Goal: Information Seeking & Learning: Learn about a topic

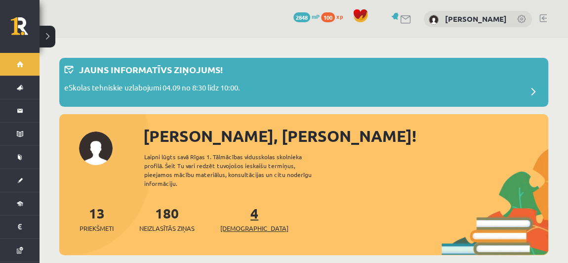
click at [239, 207] on link "4 Ieskaites" at bounding box center [254, 218] width 68 height 29
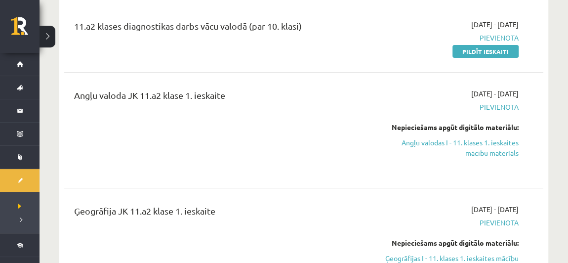
scroll to position [123, 0]
click at [467, 147] on link "Angļu valodas I - 11. klases 1. ieskaites mācību materiāls" at bounding box center [450, 147] width 138 height 21
click at [478, 153] on link "Angļu valodas I - 11. klases 1. ieskaites mācību materiāls" at bounding box center [450, 147] width 138 height 21
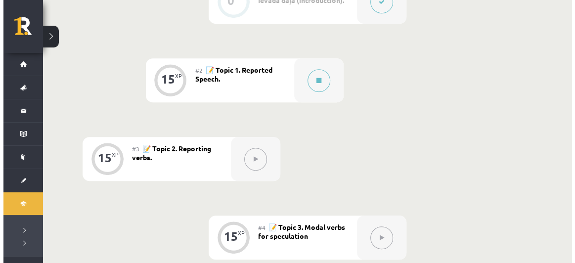
scroll to position [299, 0]
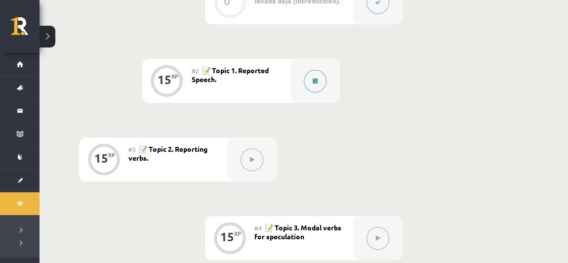
click at [319, 85] on button at bounding box center [315, 81] width 23 height 23
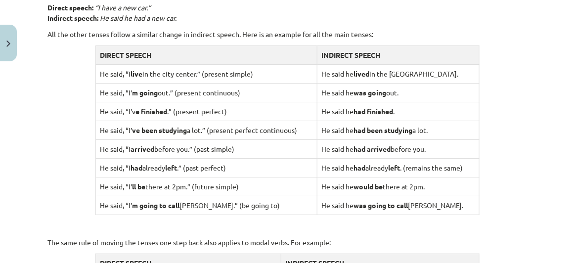
scroll to position [1068, 0]
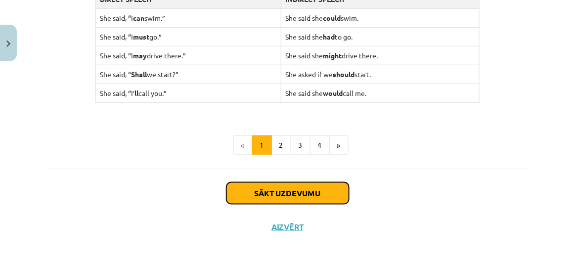
click at [287, 182] on button "Sākt uzdevumu" at bounding box center [287, 193] width 123 height 22
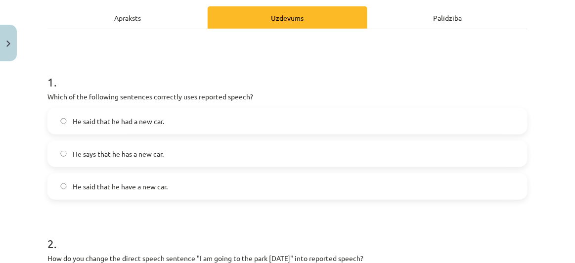
scroll to position [147, 0]
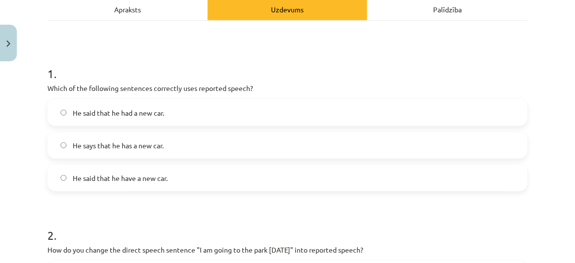
click at [217, 105] on label "He said that he had a new car." at bounding box center [287, 112] width 478 height 25
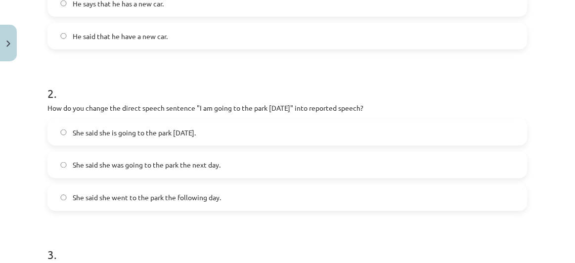
scroll to position [290, 0]
click at [216, 161] on span "She said she was going to the park the next day." at bounding box center [147, 165] width 148 height 10
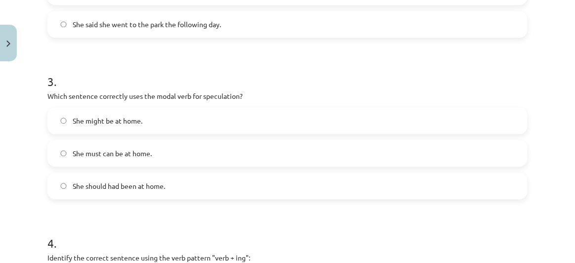
scroll to position [463, 0]
click at [148, 118] on label "She might be at home." at bounding box center [287, 120] width 478 height 25
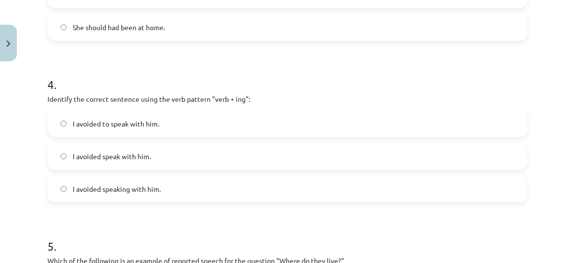
scroll to position [622, 0]
click at [177, 184] on label "I avoided speaking with him." at bounding box center [287, 188] width 478 height 25
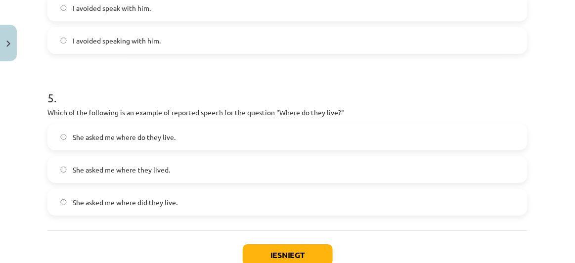
scroll to position [770, 0]
click at [235, 134] on label "She asked me where do they live." at bounding box center [287, 136] width 478 height 25
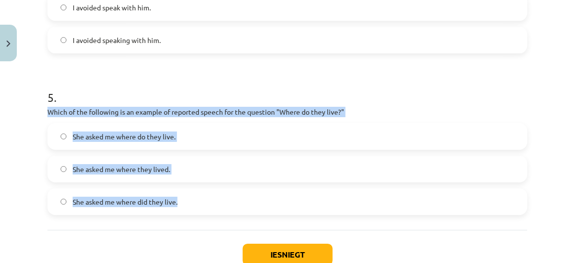
drag, startPoint x: 46, startPoint y: 109, endPoint x: 194, endPoint y: 196, distance: 171.2
copy div "Which of the following is an example of reported speech for the question "Where…"
click at [179, 172] on label "She asked me where they lived." at bounding box center [287, 169] width 478 height 25
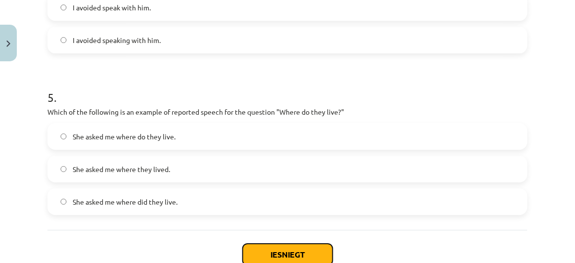
click at [265, 248] on button "Iesniegt" at bounding box center [288, 255] width 90 height 22
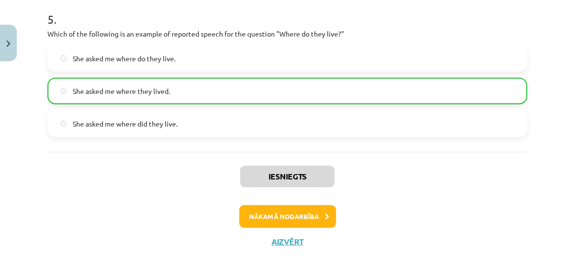
scroll to position [866, 0]
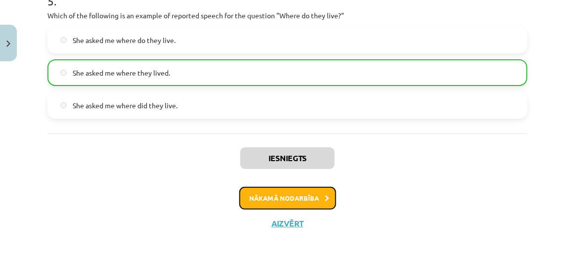
click at [280, 196] on button "Nākamā nodarbība" at bounding box center [287, 198] width 97 height 23
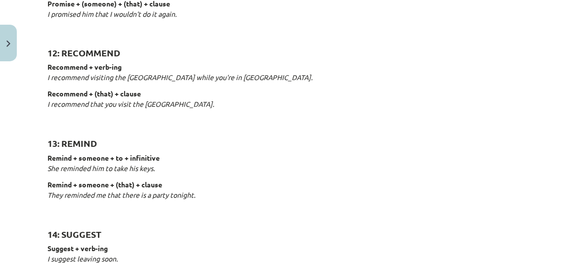
scroll to position [1644, 0]
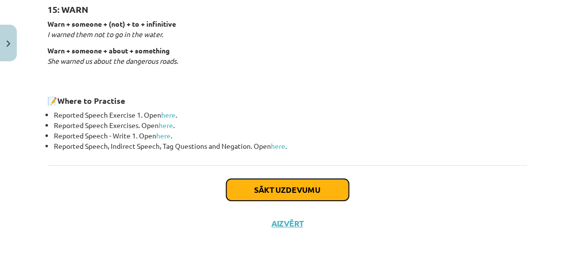
click at [272, 188] on button "Sākt uzdevumu" at bounding box center [287, 190] width 123 height 22
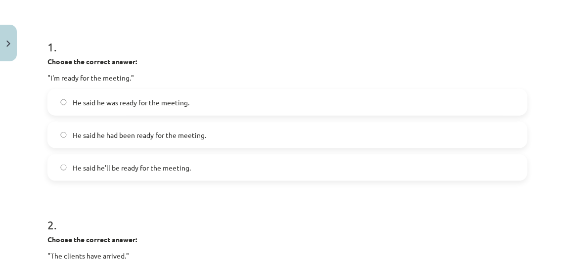
scroll to position [174, 0]
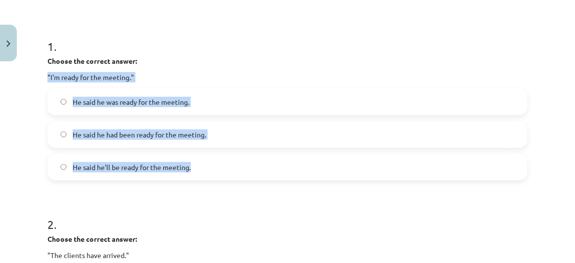
drag, startPoint x: 41, startPoint y: 70, endPoint x: 226, endPoint y: 165, distance: 208.2
copy div ""I'm ready for the meeting." He said he was ready for the meeting. He said he h…"
click at [223, 79] on p ""I'm ready for the meeting."" at bounding box center [287, 77] width 480 height 10
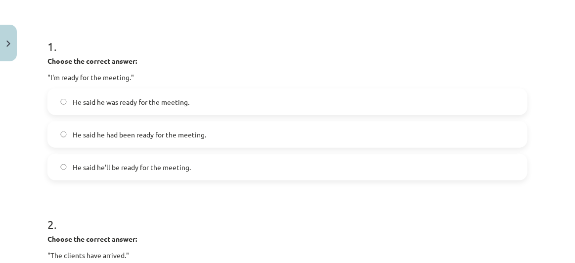
click at [189, 98] on span "He said he was ready for the meeting." at bounding box center [131, 102] width 117 height 10
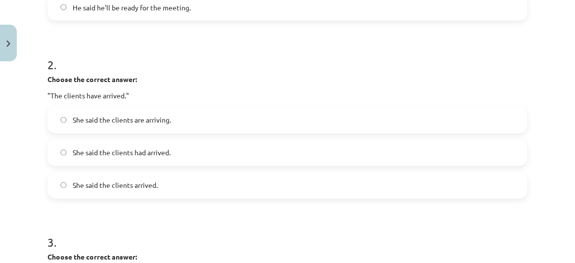
scroll to position [335, 0]
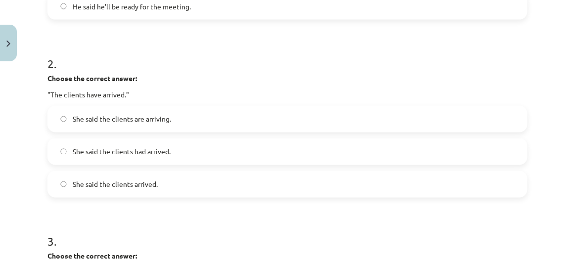
click at [172, 149] on label "She said the clients had arrived." at bounding box center [287, 151] width 478 height 25
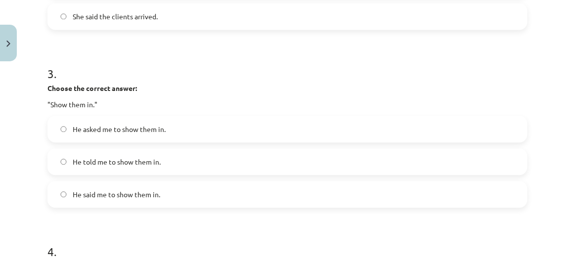
scroll to position [516, 0]
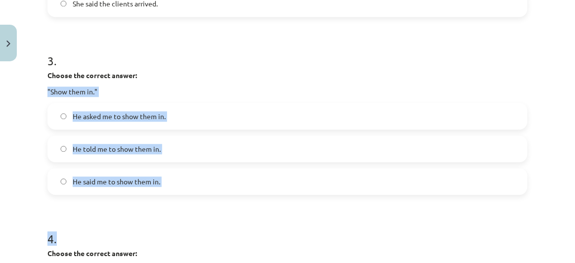
drag, startPoint x: 45, startPoint y: 85, endPoint x: 184, endPoint y: 213, distance: 189.2
click at [184, 213] on div "15 XP Saņemsi Viegls 511 pilda Apraksts Uzdevums Palīdzība 1 . Choose the corre…" at bounding box center [288, 95] width 492 height 1091
copy form ""Show them in." He asked me to show them in. He told me to show them in. He sai…"
click at [192, 141] on label "He told me to show them in." at bounding box center [287, 148] width 478 height 25
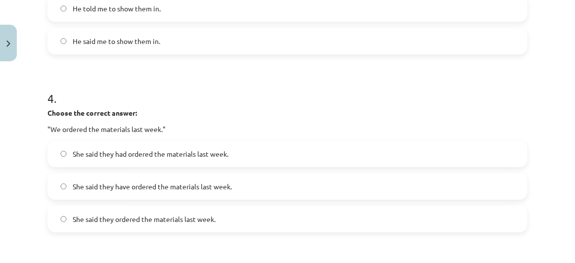
scroll to position [699, 0]
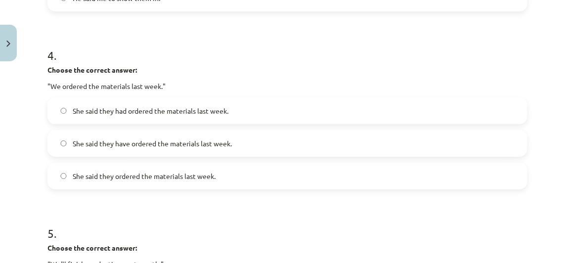
click at [228, 108] on span "She said they had ordered the materials last week." at bounding box center [151, 111] width 156 height 10
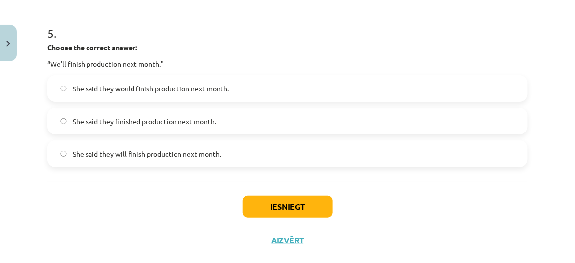
scroll to position [900, 0]
click at [182, 86] on span "She said they would finish production next month." at bounding box center [151, 88] width 156 height 10
click at [285, 208] on button "Iesniegt" at bounding box center [288, 206] width 90 height 22
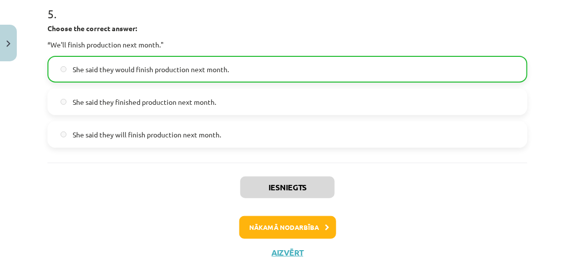
scroll to position [949, 0]
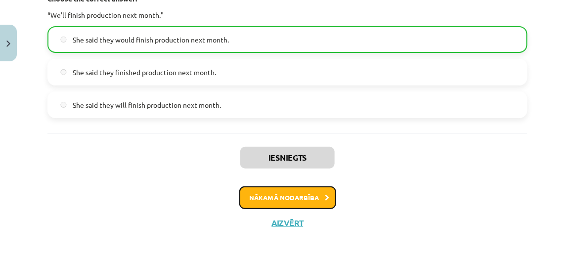
click at [302, 194] on button "Nākamā nodarbība" at bounding box center [287, 197] width 97 height 23
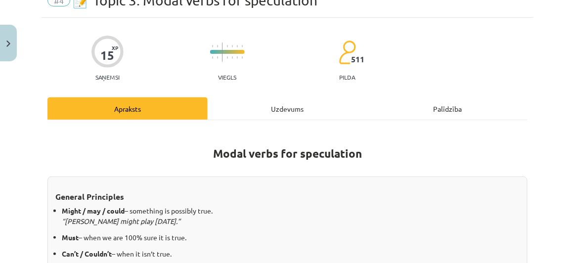
scroll to position [25, 0]
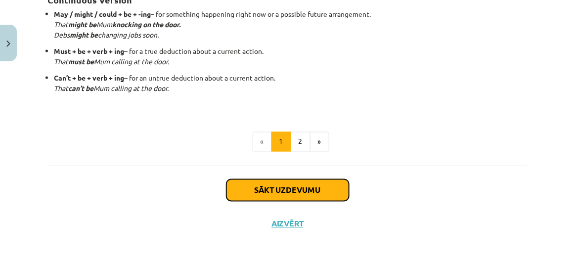
click at [302, 182] on button "Sākt uzdevumu" at bounding box center [287, 190] width 123 height 22
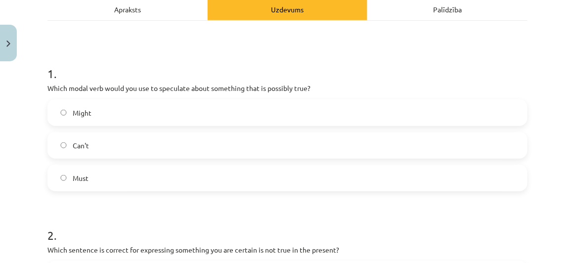
scroll to position [152, 0]
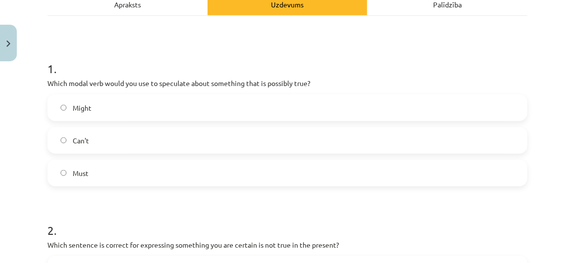
click at [182, 111] on label "Might" at bounding box center [287, 107] width 478 height 25
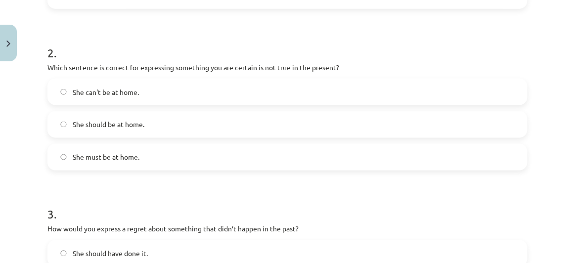
scroll to position [330, 0]
click at [173, 95] on label "She can't be at home." at bounding box center [287, 91] width 478 height 25
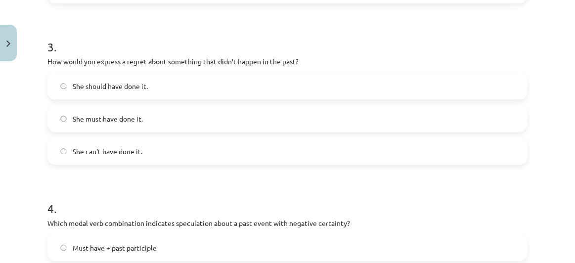
scroll to position [502, 0]
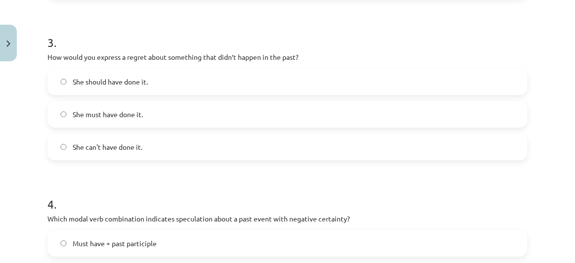
click at [197, 79] on label "She should have done it." at bounding box center [287, 81] width 478 height 25
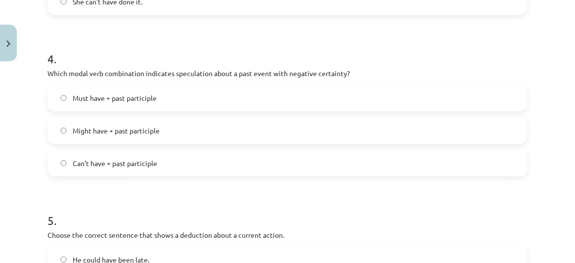
scroll to position [648, 0]
click at [180, 96] on label "Must have + past participle" at bounding box center [287, 97] width 478 height 25
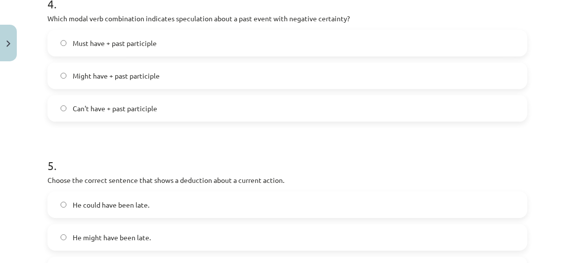
scroll to position [703, 0]
click at [184, 77] on label "Might have + past participle" at bounding box center [287, 74] width 478 height 25
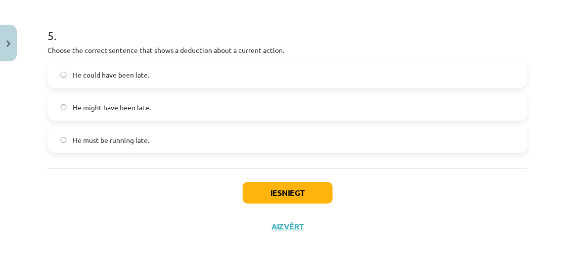
scroll to position [833, 0]
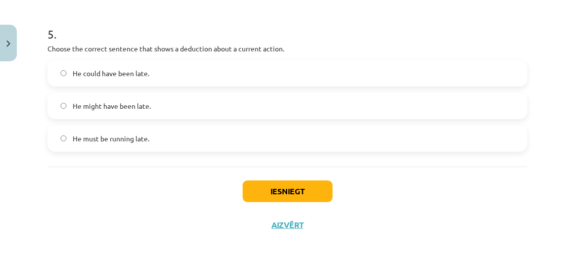
click at [129, 131] on label "He must be running late." at bounding box center [287, 138] width 478 height 25
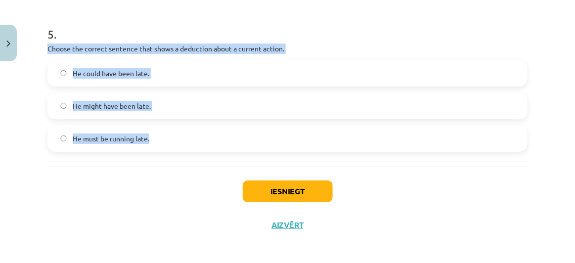
drag, startPoint x: 45, startPoint y: 48, endPoint x: 160, endPoint y: 131, distance: 142.3
copy div "Choose the correct sentence that shows a deduction about a current action. He c…"
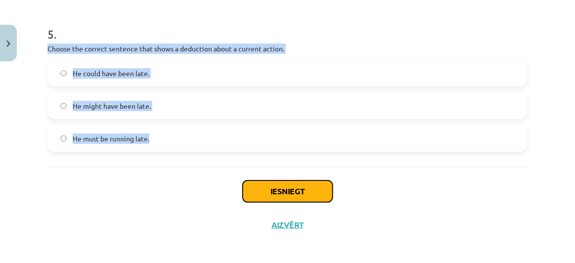
click at [267, 189] on button "Iesniegt" at bounding box center [288, 191] width 90 height 22
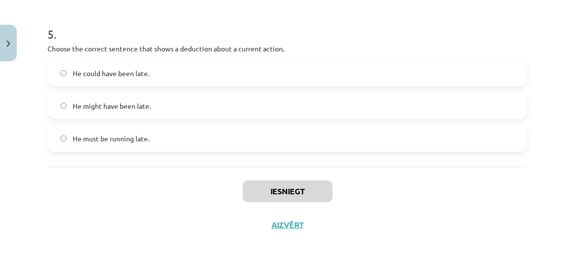
click at [209, 190] on div "Iesniegt Aizvērt" at bounding box center [287, 201] width 480 height 69
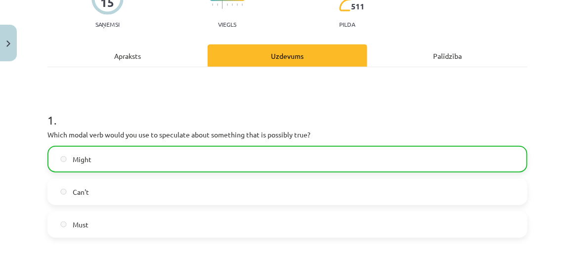
scroll to position [0, 0]
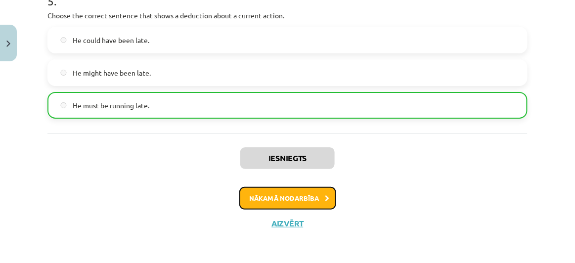
click at [300, 191] on button "Nākamā nodarbība" at bounding box center [287, 198] width 97 height 23
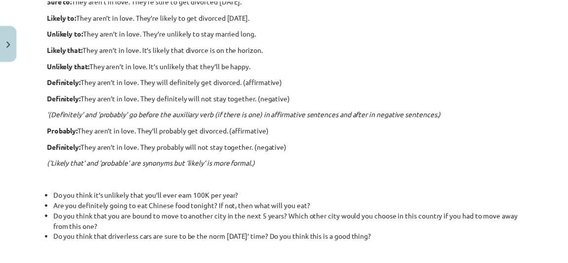
scroll to position [418, 0]
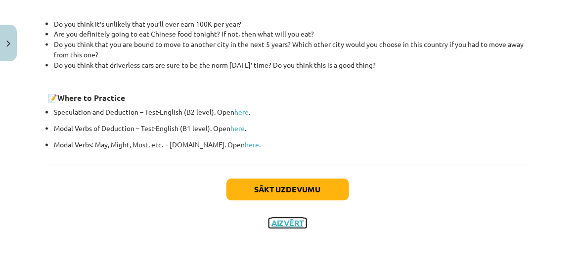
click at [290, 218] on button "Aizvērt" at bounding box center [288, 223] width 38 height 10
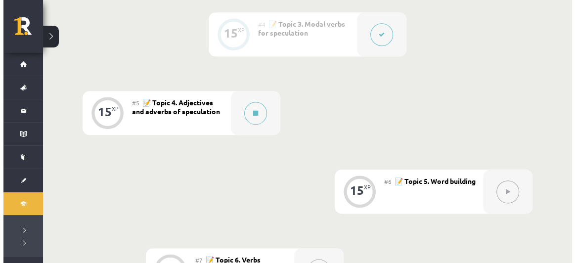
scroll to position [502, 0]
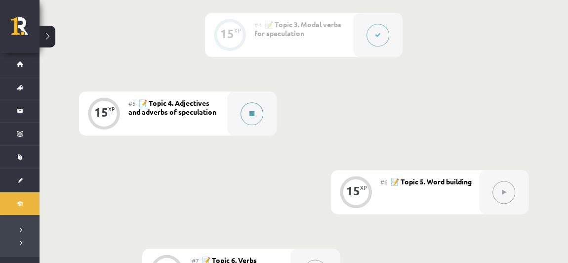
click at [265, 111] on div at bounding box center [251, 113] width 49 height 44
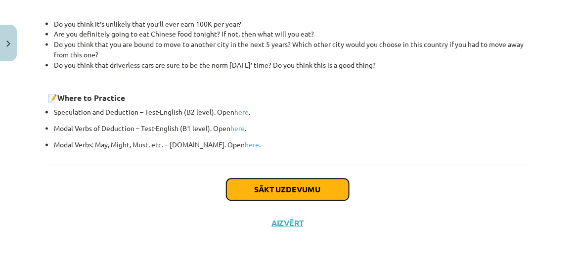
click at [293, 194] on button "Sākt uzdevumu" at bounding box center [287, 190] width 123 height 22
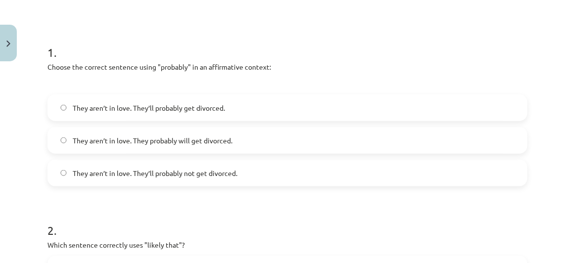
scroll to position [170, 0]
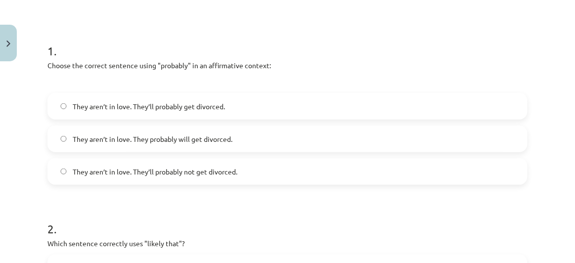
click at [213, 103] on span "They aren’t in love. They’ll probably get divorced." at bounding box center [149, 106] width 152 height 10
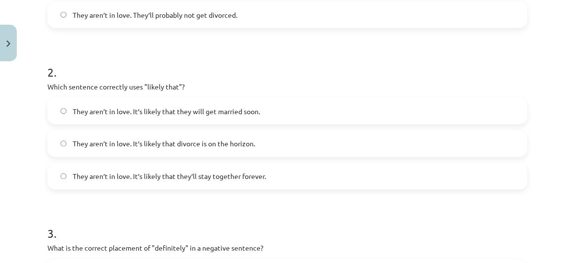
scroll to position [327, 0]
click at [272, 145] on label "They aren’t in love. It’s likely that divorce is on the horizon." at bounding box center [287, 143] width 478 height 25
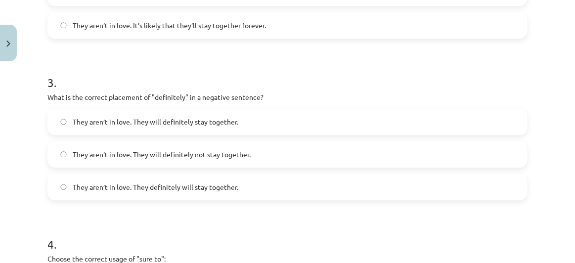
scroll to position [481, 0]
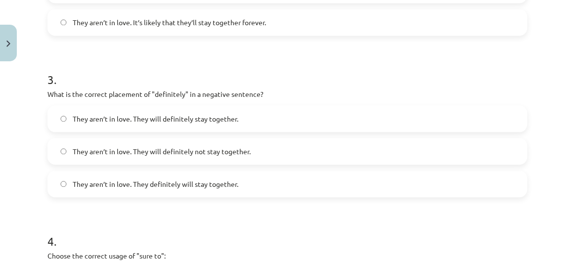
click at [268, 156] on label "They aren’t in love. They will definitely not stay together." at bounding box center [287, 151] width 478 height 25
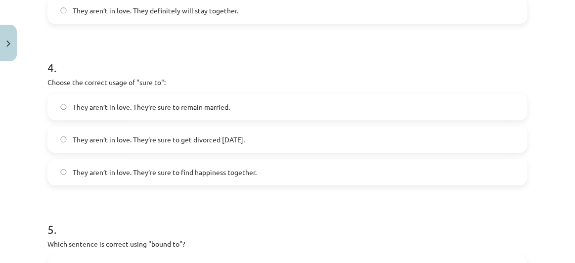
scroll to position [655, 0]
click at [288, 145] on label "They aren’t in love. They’re sure to get divorced within six months." at bounding box center [287, 138] width 478 height 25
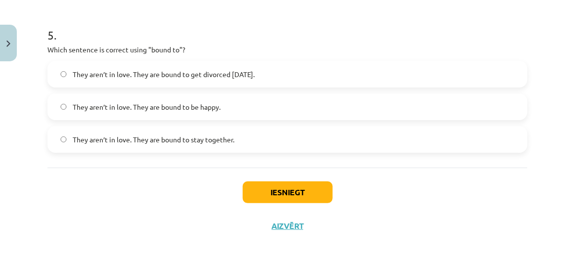
scroll to position [852, 0]
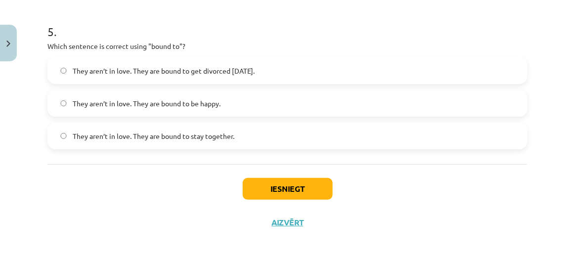
click at [247, 70] on span "They aren’t in love. They are bound to get divorced within six months." at bounding box center [164, 71] width 182 height 10
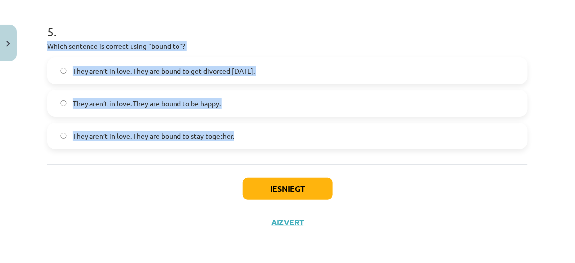
drag, startPoint x: 115, startPoint y: 65, endPoint x: 258, endPoint y: 122, distance: 153.6
click at [258, 122] on div "5 . Which sentence is correct using "bound to"? They aren’t in love. They are b…" at bounding box center [287, 78] width 480 height 142
copy div "Which sentence is correct using "bound to"? They aren’t in love. They are bound…"
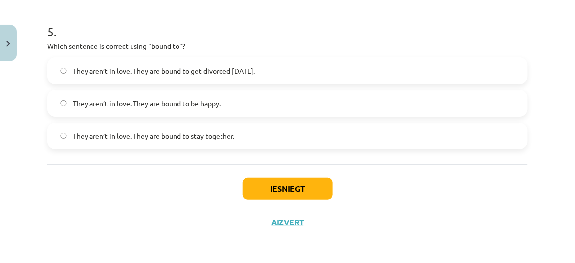
click at [173, 169] on div "Iesniegt Aizvērt" at bounding box center [287, 198] width 480 height 69
click at [305, 193] on button "Iesniegt" at bounding box center [288, 189] width 90 height 22
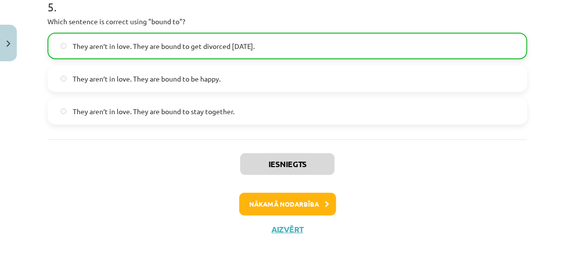
scroll to position [883, 0]
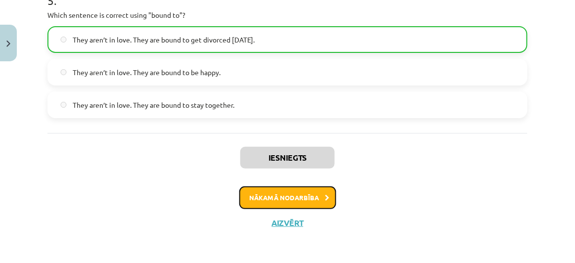
click at [287, 198] on button "Nākamā nodarbība" at bounding box center [287, 197] width 97 height 23
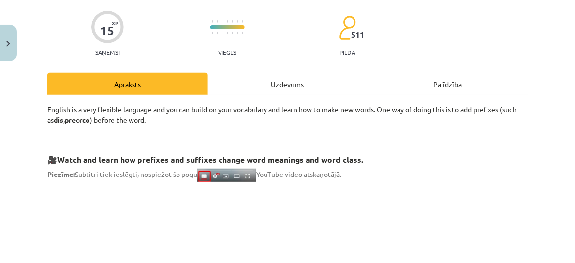
scroll to position [25, 0]
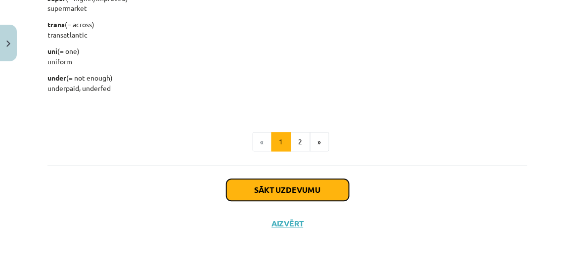
click at [290, 189] on button "Sākt uzdevumu" at bounding box center [287, 190] width 123 height 22
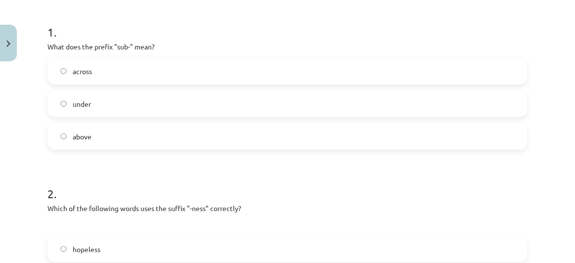
scroll to position [189, 0]
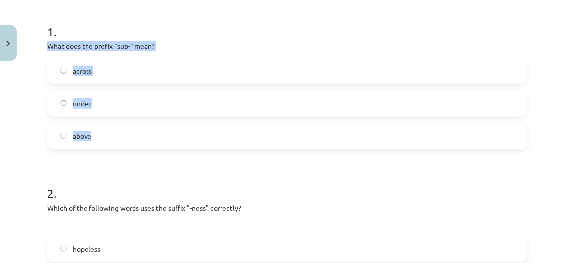
drag, startPoint x: 47, startPoint y: 42, endPoint x: 139, endPoint y: 130, distance: 126.9
click at [139, 130] on div "1 . What does the prefix "sub-" mean? across under above" at bounding box center [287, 78] width 480 height 142
copy div "What does the prefix "sub-" mean? across under above"
click at [138, 103] on label "under" at bounding box center [287, 103] width 478 height 25
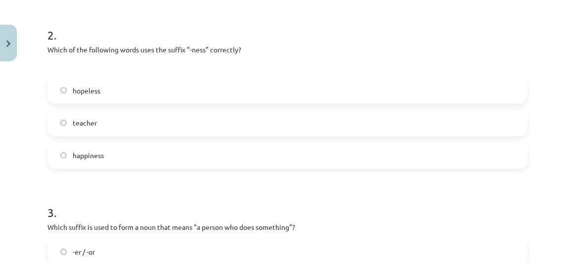
scroll to position [348, 0]
click at [154, 151] on label "happiness" at bounding box center [287, 155] width 478 height 25
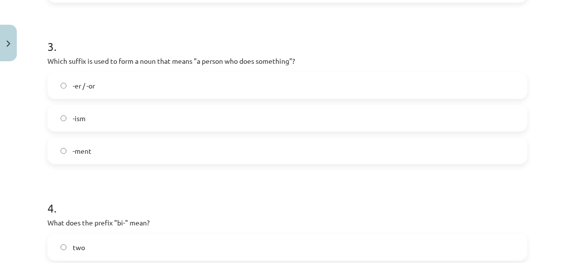
scroll to position [515, 0]
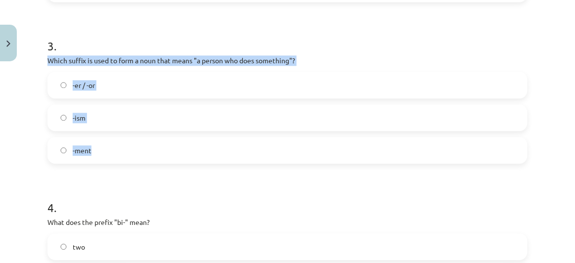
drag, startPoint x: 44, startPoint y: 58, endPoint x: 141, endPoint y: 145, distance: 130.2
click at [141, 145] on div "15 XP Saņemsi Viegls 511 pilda Apraksts Uzdevums Palīdzība 1 . What does the pr…" at bounding box center [288, 64] width 492 height 1026
copy div "Which suffix is used to form a noun that means "a person who does something"? -…"
click at [153, 94] on label "-er / -or" at bounding box center [287, 85] width 478 height 25
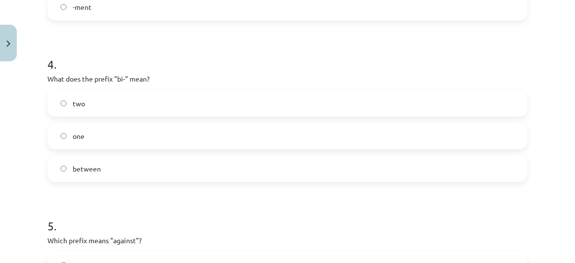
scroll to position [658, 0]
click at [116, 100] on label "two" at bounding box center [287, 102] width 478 height 25
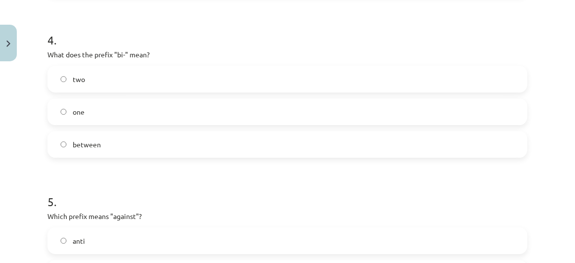
scroll to position [683, 0]
drag, startPoint x: 46, startPoint y: 52, endPoint x: 138, endPoint y: 136, distance: 124.9
copy div "What does the prefix "bi-" mean? two one between"
click at [164, 182] on h1 "5 ." at bounding box center [287, 192] width 480 height 31
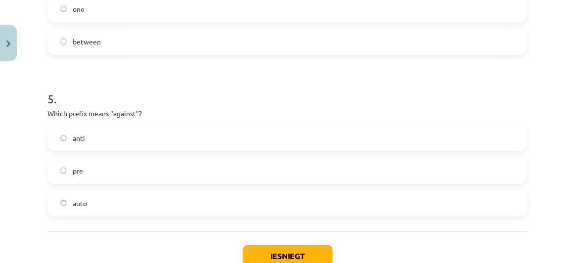
scroll to position [773, 0]
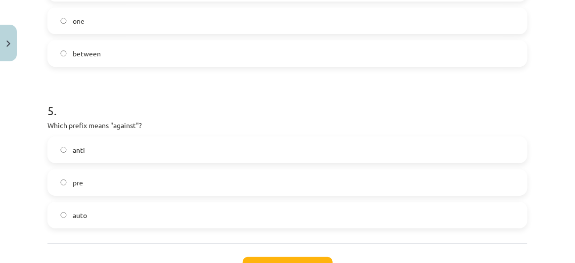
click at [157, 149] on label "anti" at bounding box center [287, 149] width 478 height 25
click at [296, 258] on button "Iesniegt" at bounding box center [288, 268] width 90 height 22
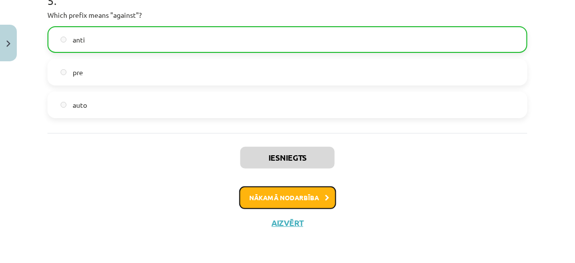
click at [313, 195] on button "Nākamā nodarbība" at bounding box center [287, 197] width 97 height 23
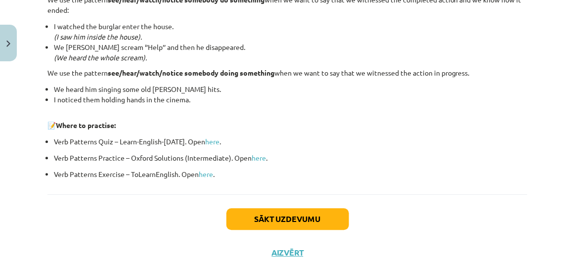
scroll to position [1422, 0]
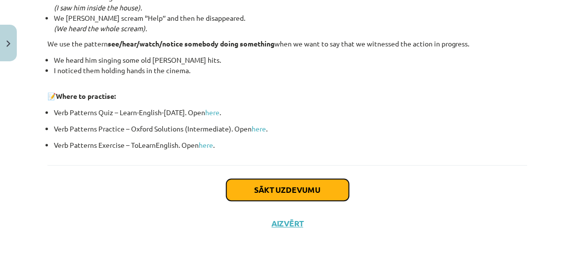
click at [300, 188] on button "Sākt uzdevumu" at bounding box center [287, 190] width 123 height 22
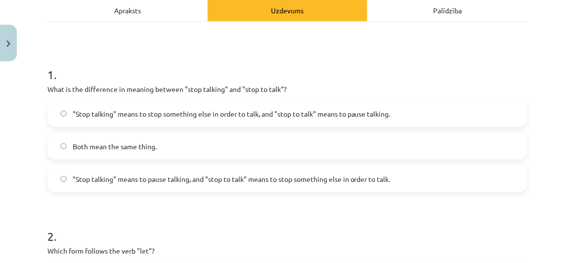
scroll to position [144, 0]
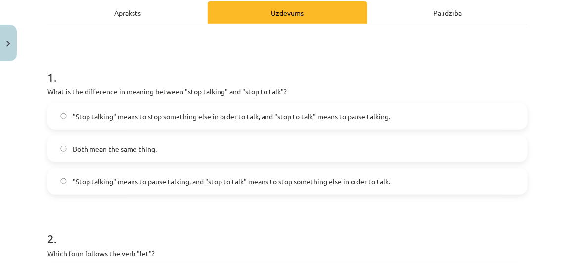
click at [310, 179] on span ""Stop talking" means to pause talking, and "stop to talk" means to stop somethi…" at bounding box center [232, 181] width 318 height 10
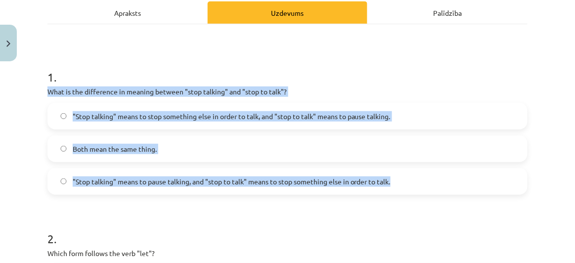
drag, startPoint x: 44, startPoint y: 88, endPoint x: 446, endPoint y: 192, distance: 414.7
copy div "What is the difference in meaning between "stop talking" and "stop to talk"? "S…"
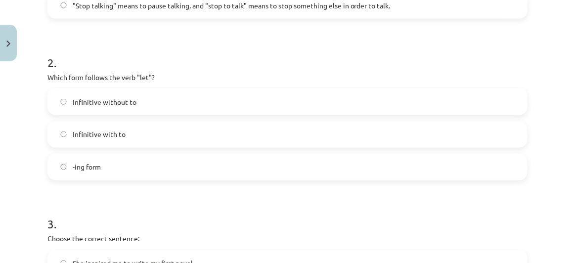
scroll to position [322, 0]
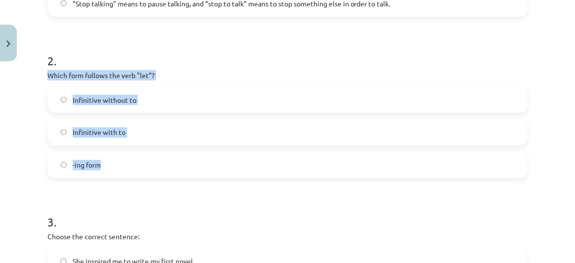
drag, startPoint x: 47, startPoint y: 70, endPoint x: 168, endPoint y: 157, distance: 148.7
click at [168, 157] on div "2 . Which form follows the verb "let"? Infinitive without to Infinitive with to…" at bounding box center [287, 108] width 480 height 142
copy div "Which form follows the verb "let"? Infinitive without to Infinitive with to -in…"
click at [198, 92] on label "Infinitive without to" at bounding box center [287, 99] width 478 height 25
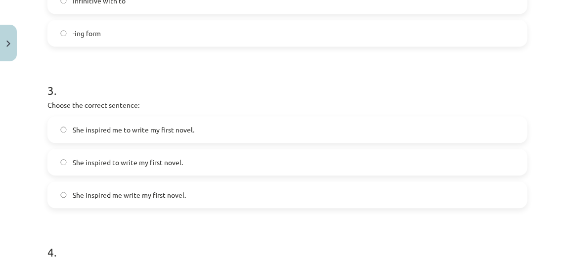
scroll to position [492, 0]
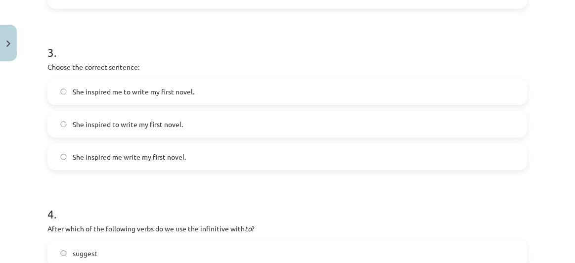
click at [214, 88] on label "She inspired me to write my first novel." at bounding box center [287, 91] width 478 height 25
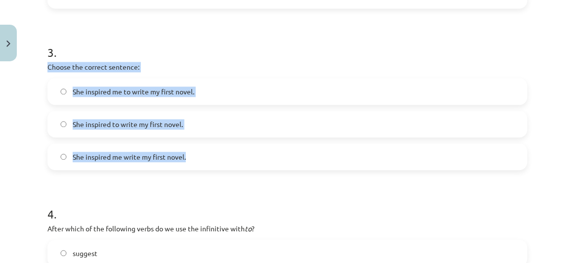
drag, startPoint x: 45, startPoint y: 61, endPoint x: 213, endPoint y: 158, distance: 193.1
click at [213, 158] on div "15 XP Saņemsi Viegls 511 pilda Apraksts Uzdevums Palīdzība 1 . What is the diff…" at bounding box center [288, 78] width 492 height 1009
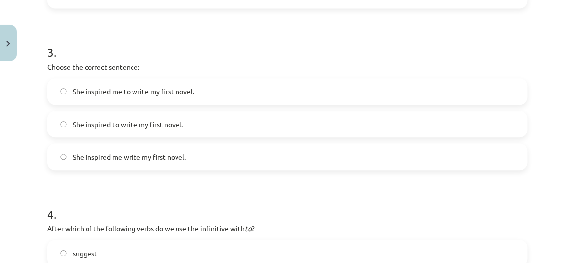
click at [214, 190] on h1 "4 ." at bounding box center [287, 205] width 480 height 31
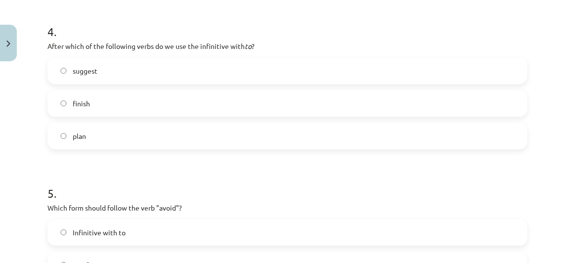
scroll to position [674, 0]
click at [201, 75] on label "suggest" at bounding box center [287, 70] width 478 height 25
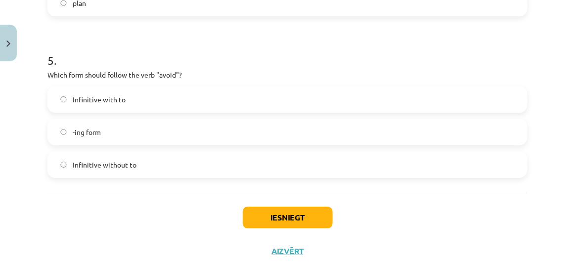
scroll to position [836, 0]
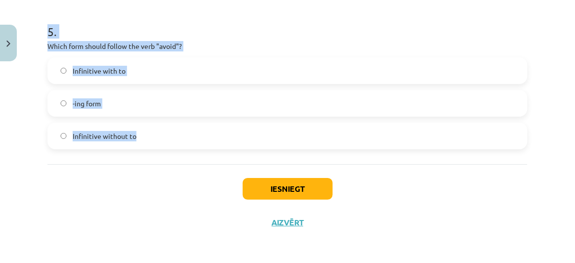
drag, startPoint x: 46, startPoint y: 43, endPoint x: 188, endPoint y: 140, distance: 172.5
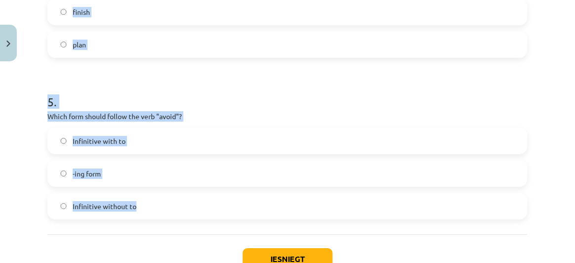
scroll to position [722, 0]
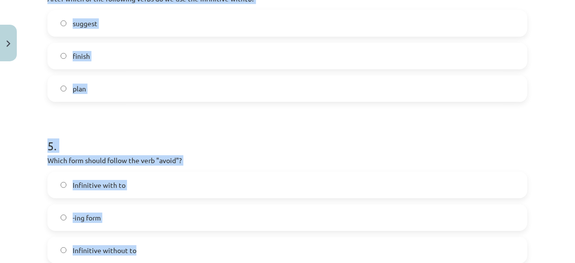
click at [194, 82] on label "plan" at bounding box center [287, 88] width 478 height 25
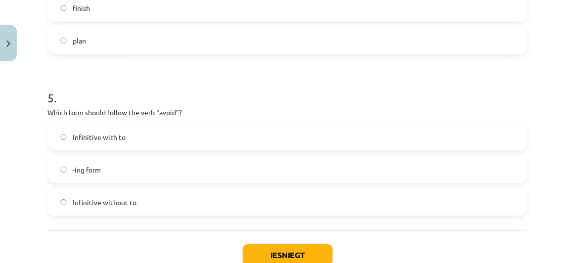
scroll to position [770, 0]
click at [130, 169] on label "-ing form" at bounding box center [287, 169] width 478 height 25
click at [282, 252] on button "Iesniegt" at bounding box center [288, 255] width 90 height 22
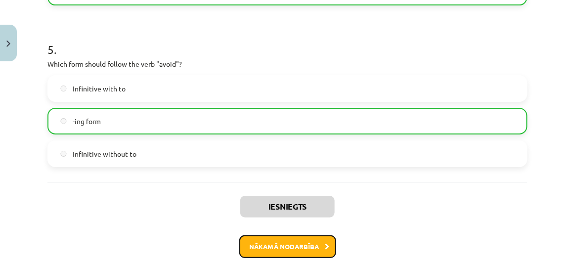
click at [298, 246] on button "Nākamā nodarbība" at bounding box center [287, 246] width 97 height 23
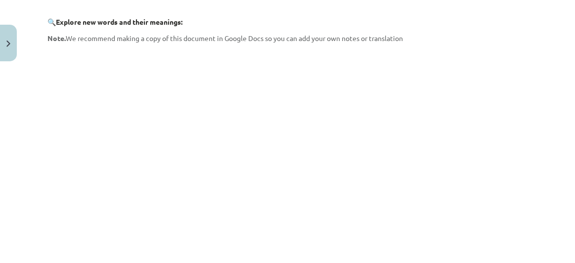
scroll to position [214, 0]
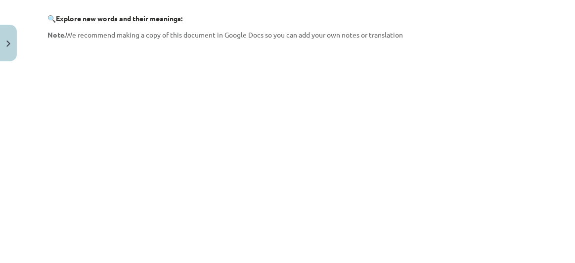
click at [538, 169] on div "Mācību tēma: Angļu valodas i - 11. klases 1. ieskaites mācību materiāls #8 🔤 To…" at bounding box center [287, 131] width 575 height 263
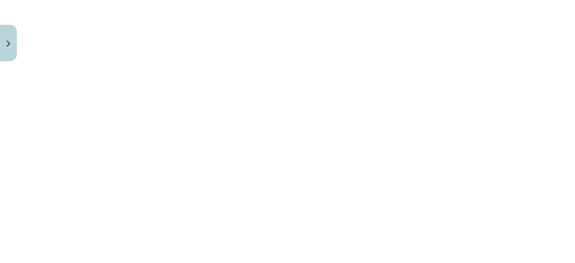
scroll to position [902, 0]
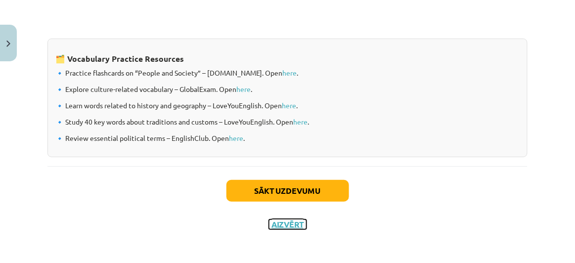
click at [287, 220] on button "Aizvērt" at bounding box center [288, 224] width 38 height 10
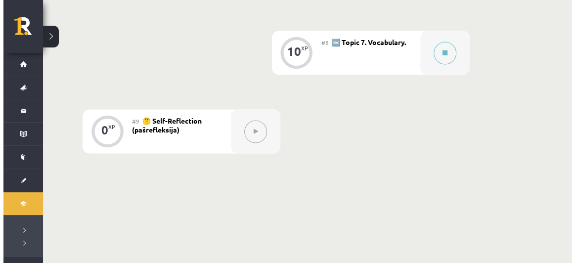
scroll to position [797, 0]
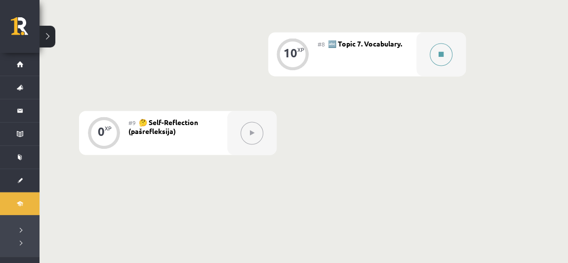
click at [448, 55] on button at bounding box center [441, 54] width 23 height 23
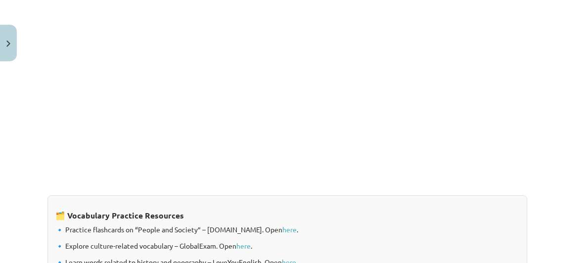
scroll to position [902, 0]
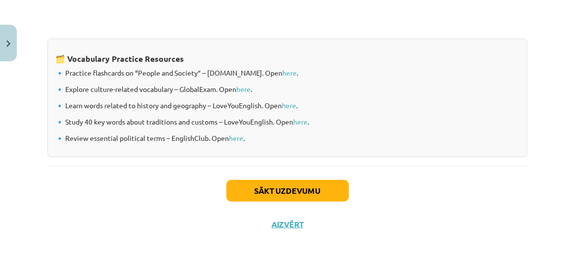
click at [294, 175] on div "Sākt uzdevumu Aizvērt" at bounding box center [287, 200] width 480 height 69
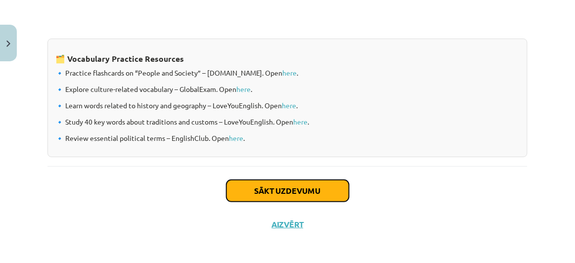
click at [294, 185] on button "Sākt uzdevumu" at bounding box center [287, 191] width 123 height 22
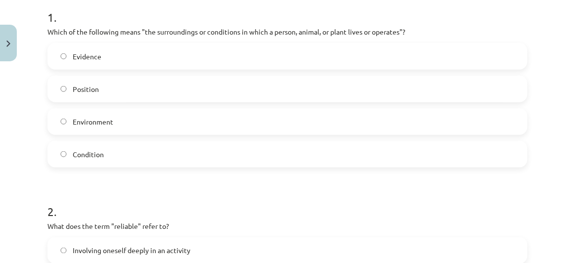
scroll to position [209, 0]
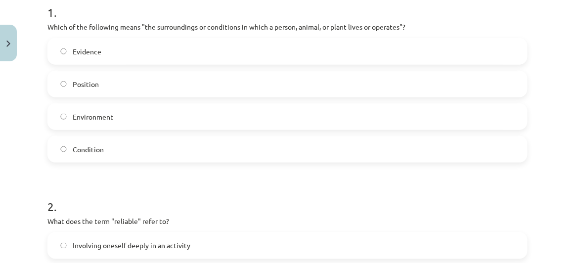
click at [177, 113] on label "Environment" at bounding box center [287, 116] width 478 height 25
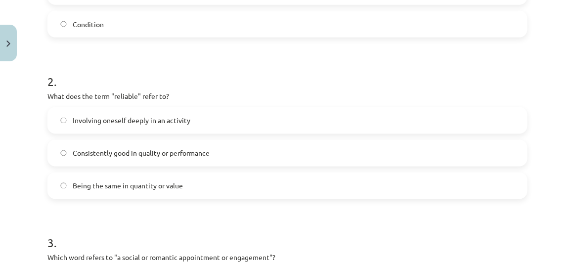
scroll to position [335, 0]
click at [246, 158] on label "Consistently good in quality or performance" at bounding box center [287, 152] width 478 height 25
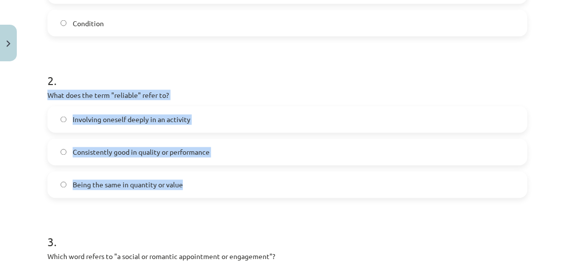
drag, startPoint x: 44, startPoint y: 89, endPoint x: 254, endPoint y: 194, distance: 234.5
click at [254, 194] on div "10 XP Saņemsi Viegls 511 pilda Apraksts Uzdevums Palīdzība 1 . Which of the fol…" at bounding box center [288, 252] width 492 height 1042
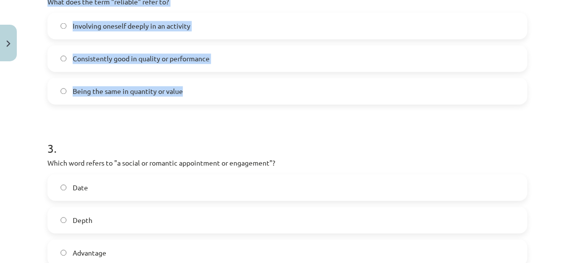
scroll to position [445, 0]
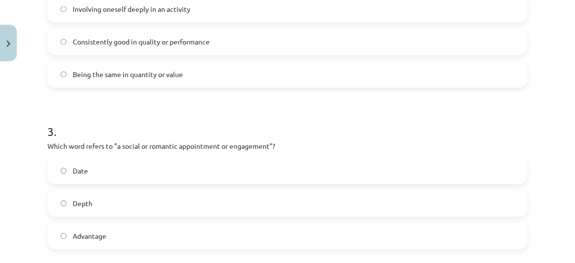
click at [281, 103] on form "1 . Which of the following means "the surroundings or conditions in which a per…" at bounding box center [287, 162] width 480 height 821
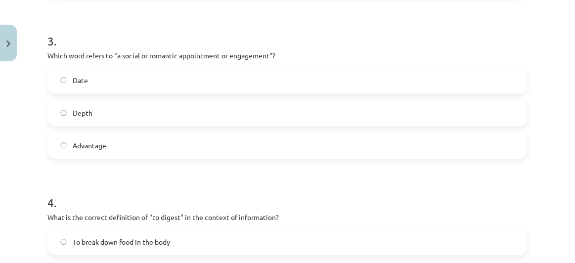
scroll to position [537, 0]
click at [178, 80] on label "Date" at bounding box center [287, 79] width 478 height 25
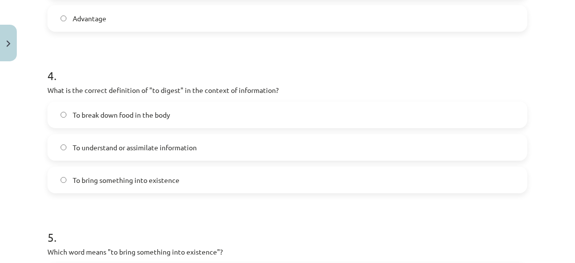
scroll to position [693, 0]
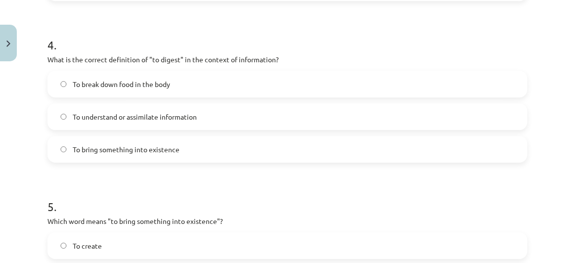
click at [208, 118] on label "To understand or assimilate information" at bounding box center [287, 116] width 478 height 25
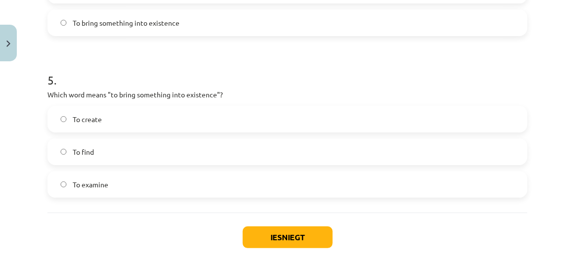
scroll to position [821, 0]
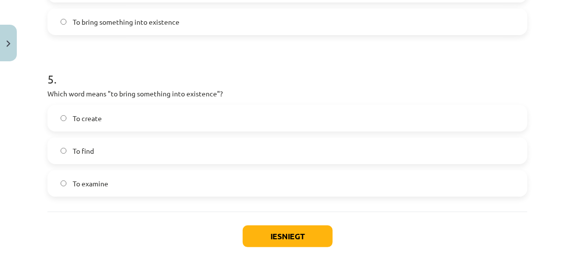
click at [162, 120] on label "To create" at bounding box center [287, 118] width 478 height 25
click at [275, 240] on button "Iesniegt" at bounding box center [288, 236] width 90 height 22
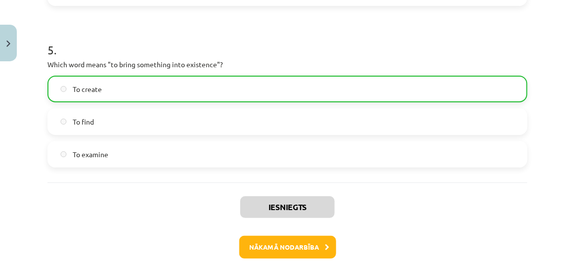
scroll to position [899, 0]
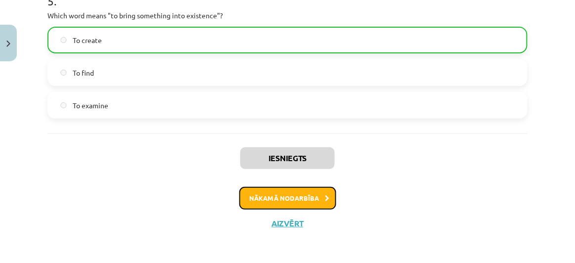
click at [274, 196] on button "Nākamā nodarbība" at bounding box center [287, 198] width 97 height 23
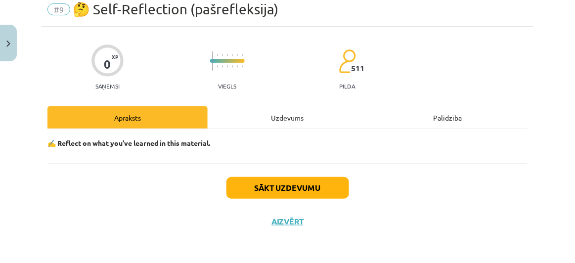
scroll to position [25, 0]
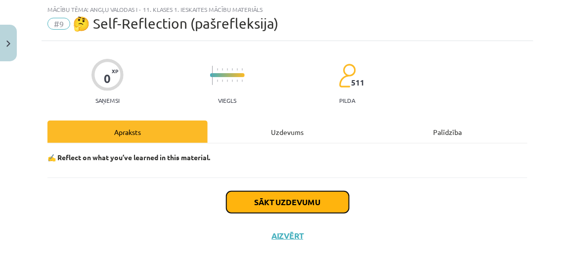
click at [298, 196] on button "Sākt uzdevumu" at bounding box center [287, 202] width 123 height 22
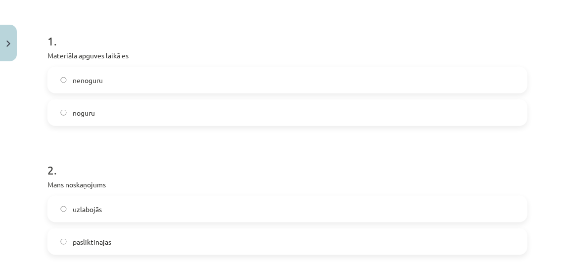
scroll to position [181, 0]
click at [187, 103] on label "noguru" at bounding box center [287, 111] width 478 height 25
click at [184, 88] on label "nenoguru" at bounding box center [287, 79] width 478 height 25
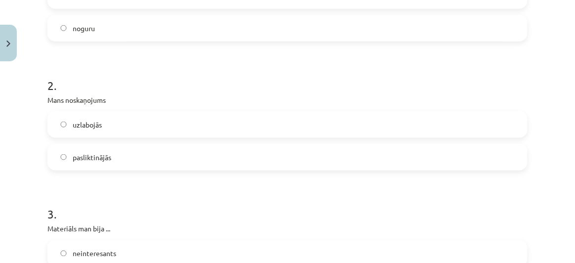
scroll to position [265, 0]
click at [159, 124] on label "uzlabojās" at bounding box center [287, 123] width 478 height 25
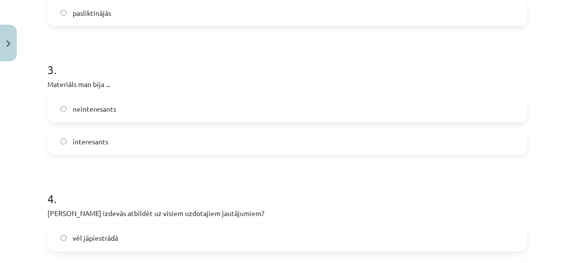
scroll to position [411, 0]
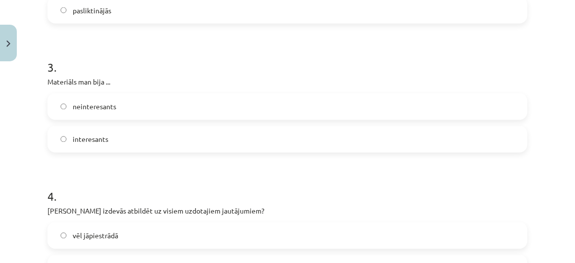
click at [156, 137] on label "interesants" at bounding box center [287, 139] width 478 height 25
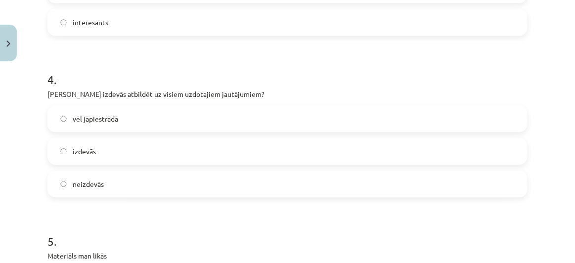
scroll to position [529, 0]
click at [123, 153] on label "izdevās" at bounding box center [287, 150] width 478 height 25
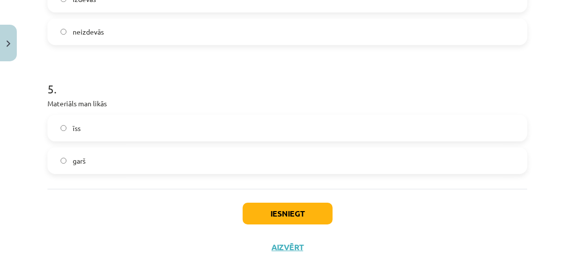
scroll to position [681, 0]
click at [131, 123] on label "īss" at bounding box center [287, 127] width 478 height 25
click at [259, 216] on button "Iesniegt" at bounding box center [288, 213] width 90 height 22
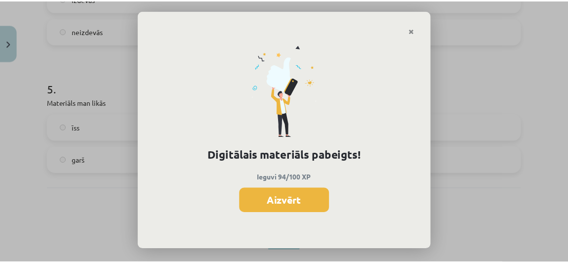
scroll to position [796, 0]
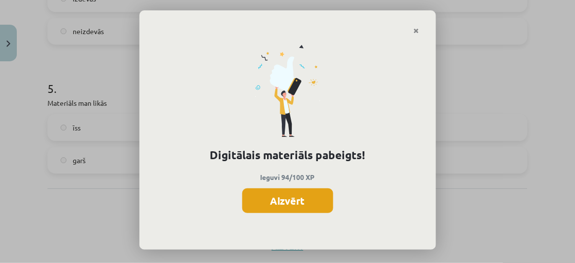
click at [295, 197] on button "Aizvērt" at bounding box center [287, 200] width 91 height 25
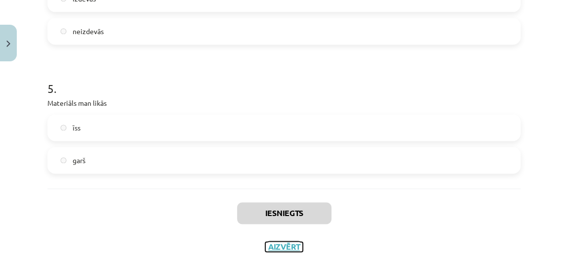
click at [283, 243] on button "Aizvērt" at bounding box center [284, 247] width 38 height 10
